Goal: Check status: Check status

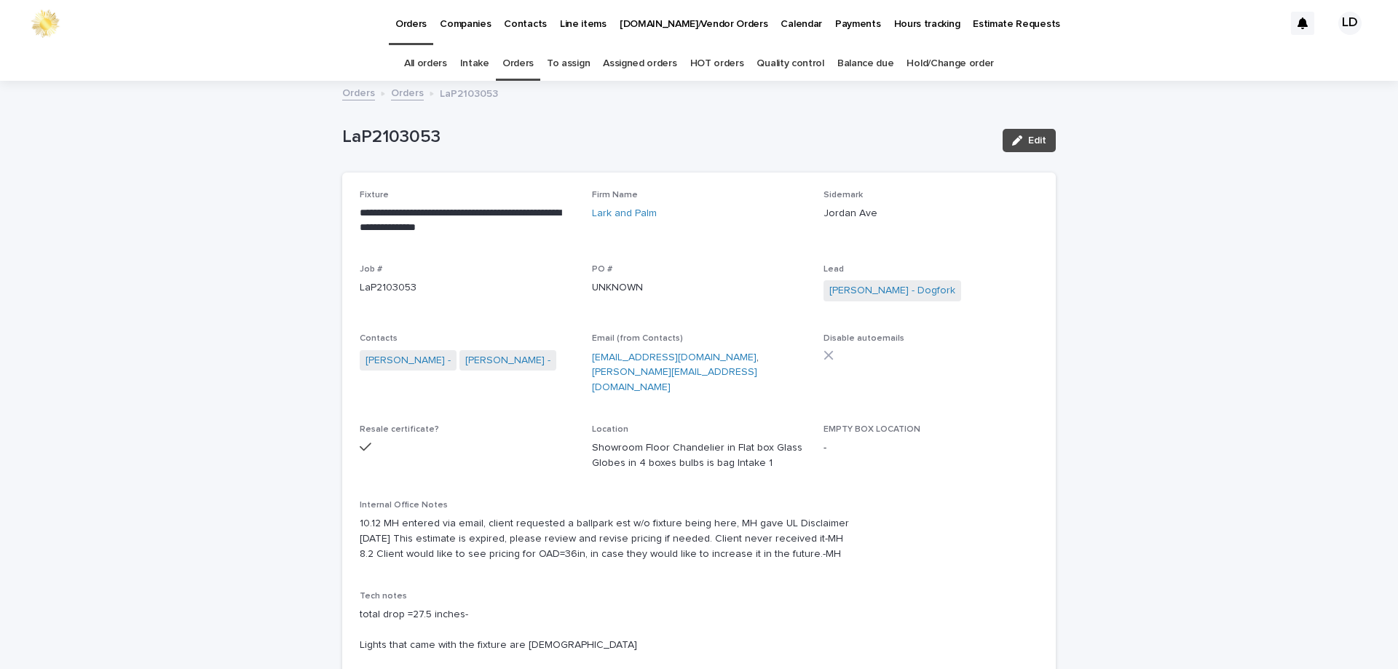
click at [854, 62] on link "Balance due" at bounding box center [865, 64] width 57 height 34
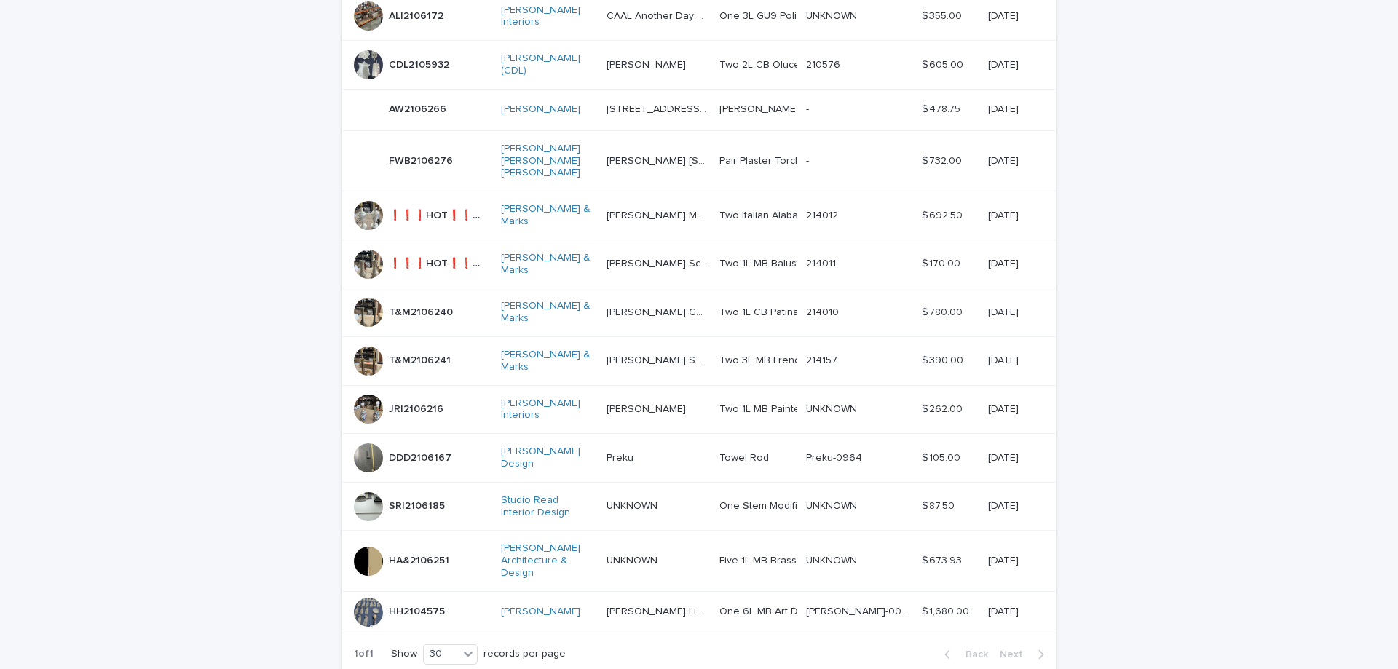
scroll to position [425, 0]
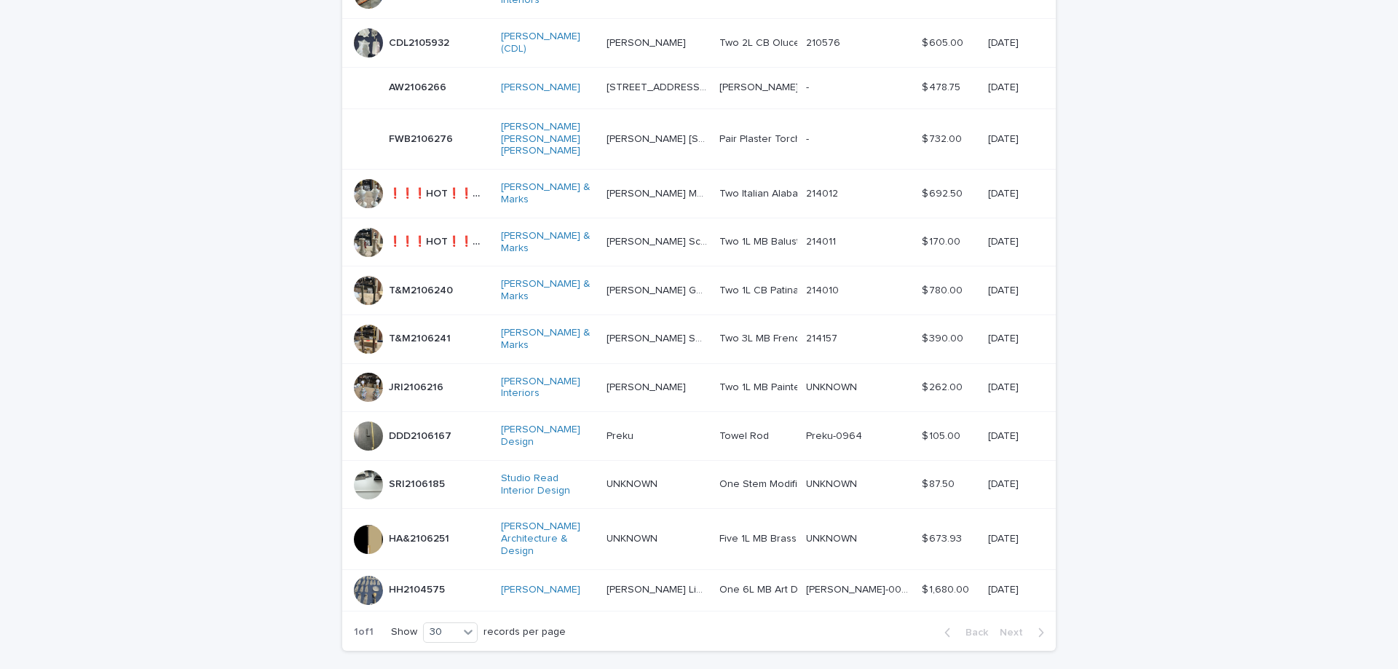
click at [484, 185] on p "❗❗❗HOT❗❗❗ T&M2106242" at bounding box center [440, 192] width 103 height 15
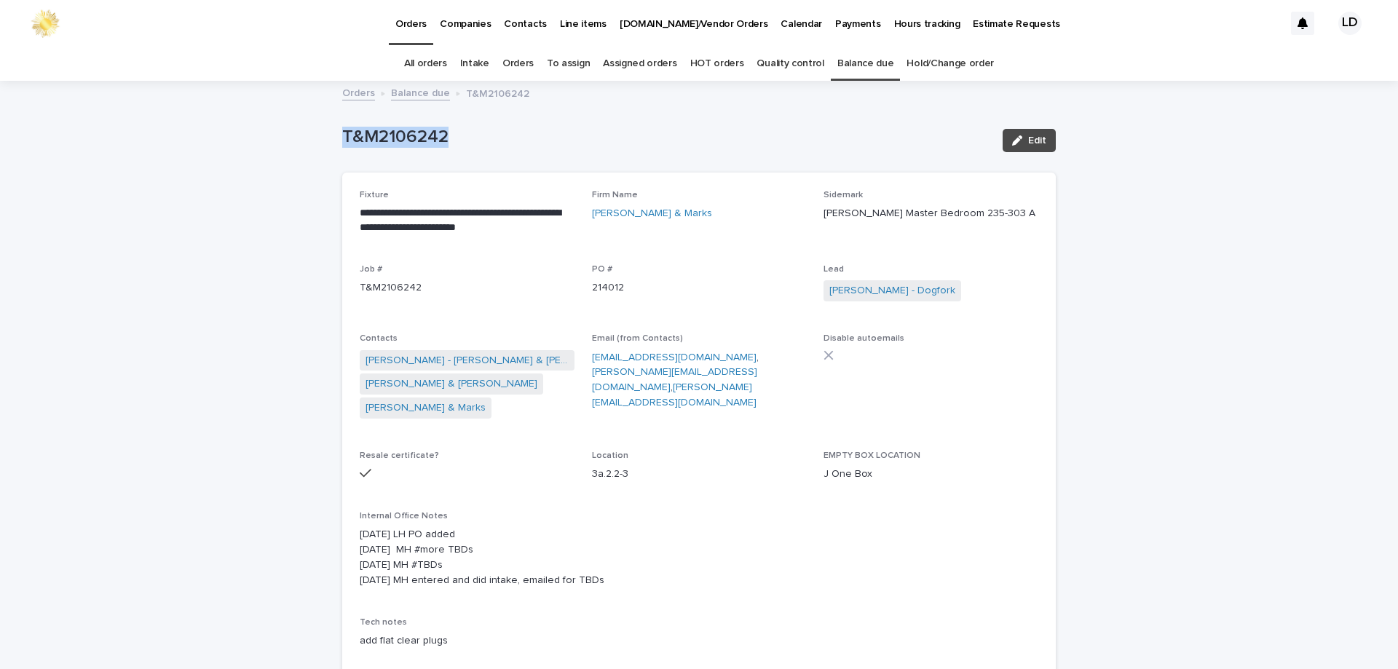
drag, startPoint x: 456, startPoint y: 145, endPoint x: 334, endPoint y: 136, distance: 122.7
copy p "T&M2106242"
click at [527, 63] on link "Orders" at bounding box center [517, 64] width 31 height 34
